Goal: Navigation & Orientation: Find specific page/section

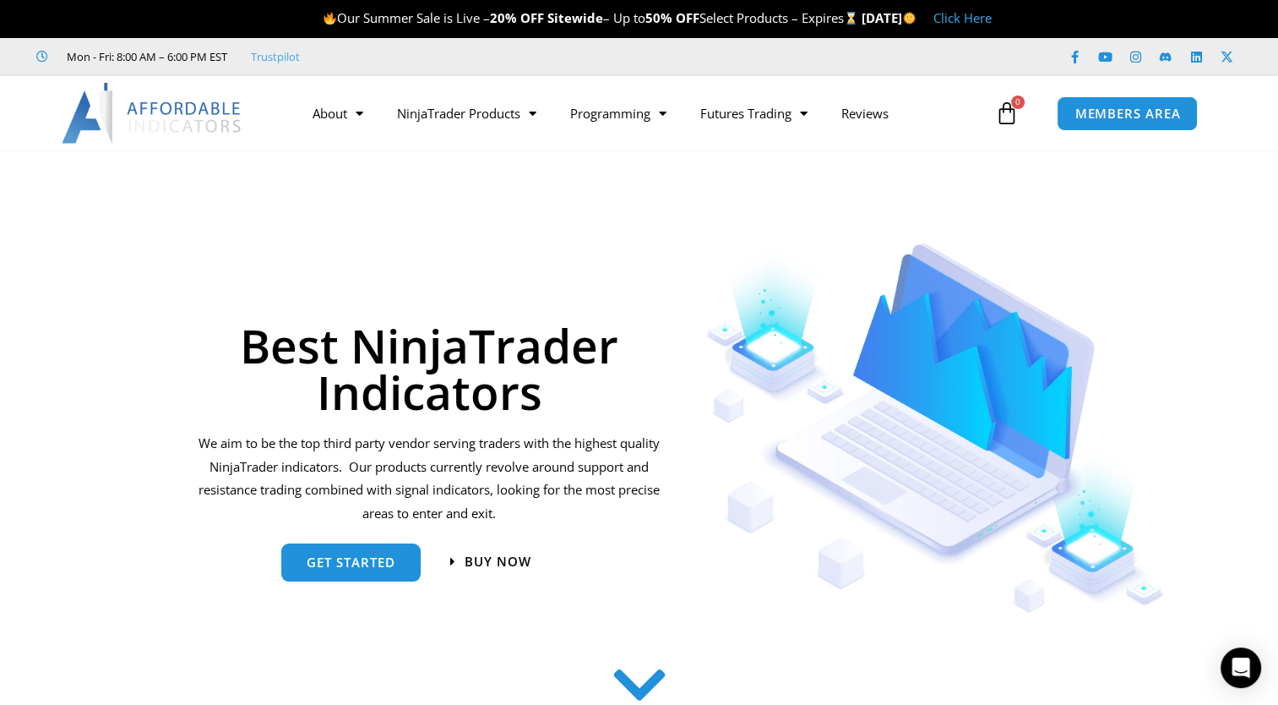
click at [992, 17] on link "Click Here" at bounding box center [963, 17] width 58 height 17
